Goal: Information Seeking & Learning: Understand process/instructions

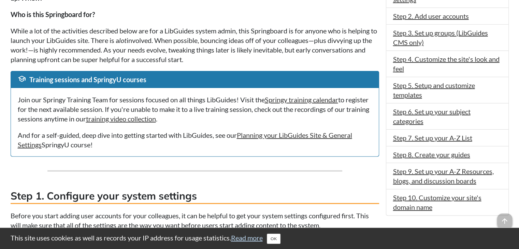
scroll to position [229, 0]
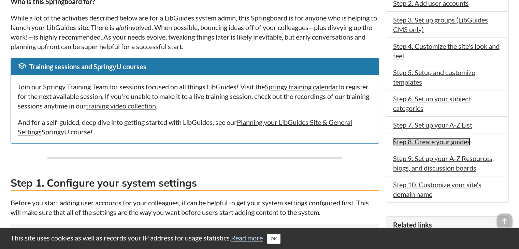
click at [413, 144] on link "Step 8. Create your guides" at bounding box center [431, 141] width 77 height 8
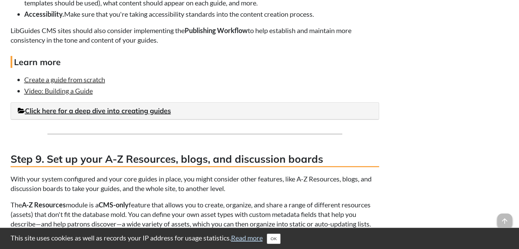
scroll to position [2678, 0]
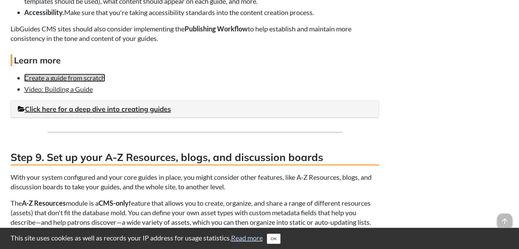
click at [91, 77] on link "Create a guide from scratch" at bounding box center [64, 78] width 81 height 8
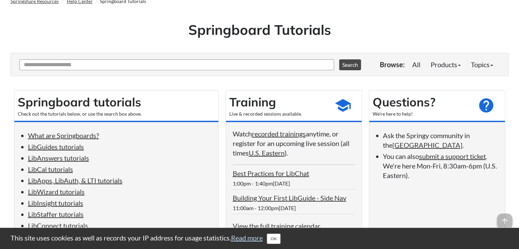
scroll to position [23, 0]
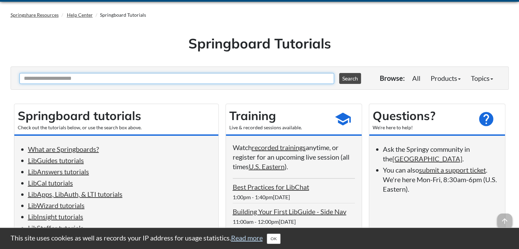
click at [75, 78] on input "Ask Another Question" at bounding box center [176, 78] width 314 height 11
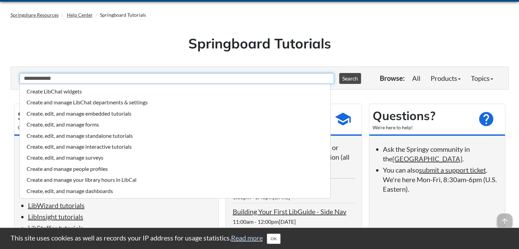
type input "**********"
click at [339, 73] on button "Search" at bounding box center [350, 78] width 22 height 11
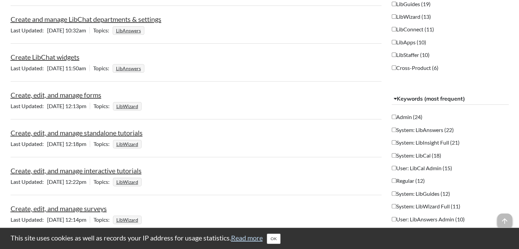
scroll to position [202, 0]
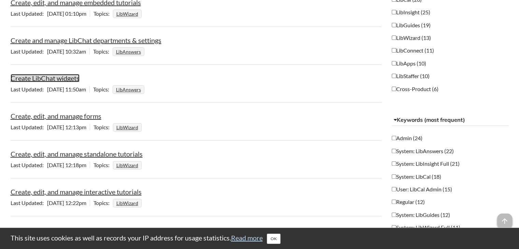
click at [64, 78] on link "Create LibChat widgets" at bounding box center [45, 78] width 69 height 8
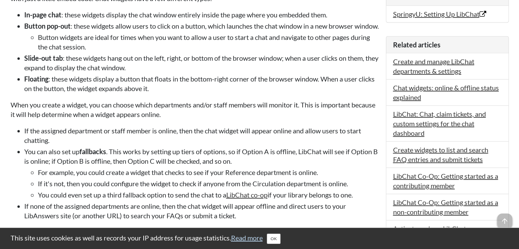
scroll to position [342, 0]
